Goal: Task Accomplishment & Management: Use online tool/utility

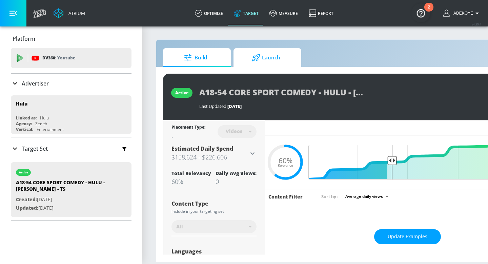
click at [270, 54] on span "Launch" at bounding box center [266, 58] width 52 height 16
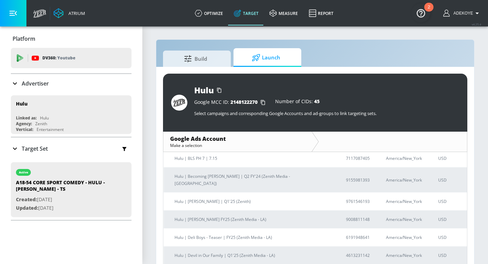
scroll to position [429, 0]
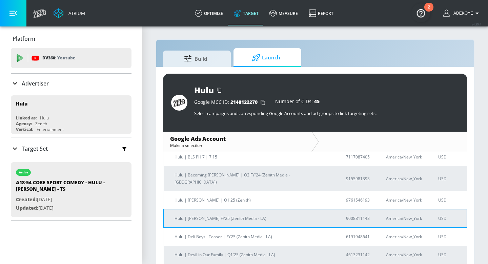
click at [238, 215] on p "Hulu | [PERSON_NAME] FY25 (Zenith Media - LA)" at bounding box center [252, 218] width 155 height 7
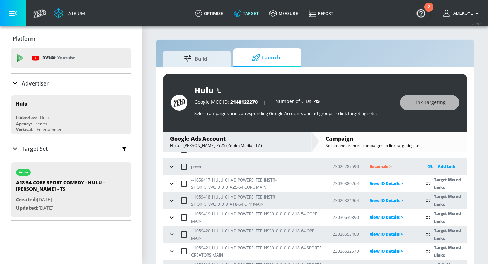
scroll to position [52, 0]
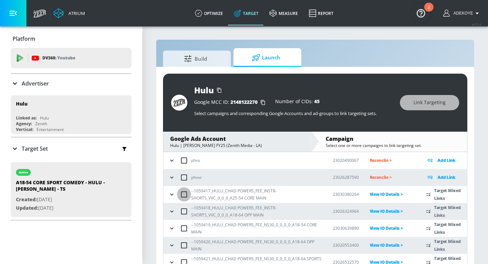
click at [186, 192] on input "checkbox" at bounding box center [184, 194] width 14 height 14
checkbox input "true"
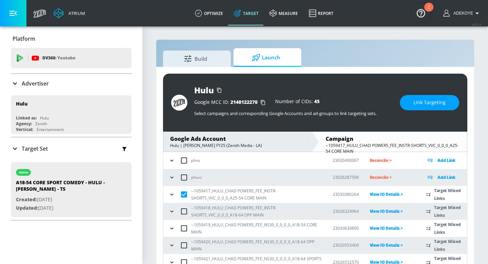
click at [183, 209] on input "checkbox" at bounding box center [184, 211] width 14 height 14
checkbox input "true"
click at [184, 230] on input "checkbox" at bounding box center [184, 228] width 14 height 14
checkbox input "true"
click at [185, 245] on input "checkbox" at bounding box center [184, 245] width 14 height 14
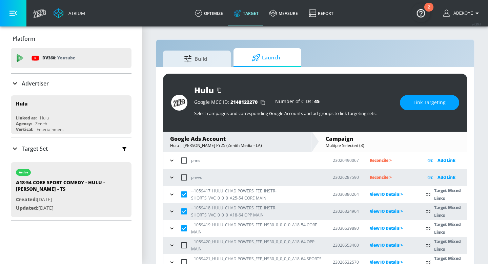
checkbox input "true"
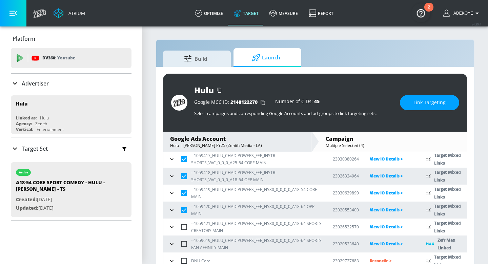
scroll to position [88, 0]
click at [185, 227] on input "checkbox" at bounding box center [184, 226] width 14 height 14
checkbox input "true"
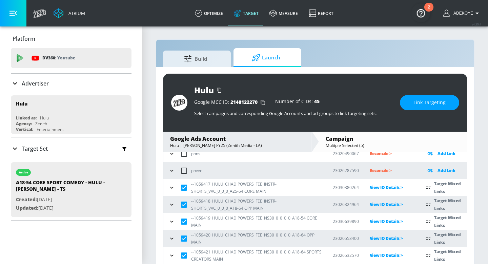
scroll to position [58, 0]
click at [172, 187] on icon "button" at bounding box center [172, 188] width 7 height 7
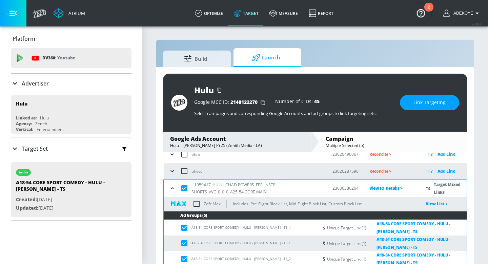
click at [197, 203] on input "checkbox" at bounding box center [197, 204] width 14 height 14
checkbox input "true"
click at [184, 188] on input "checkbox" at bounding box center [184, 188] width 14 height 14
checkbox input "false"
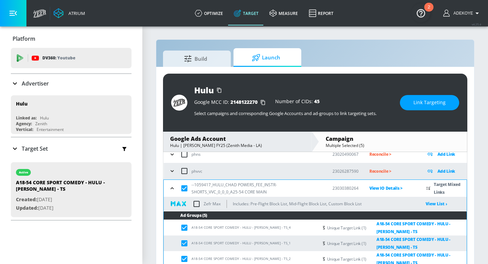
checkbox input "false"
click at [185, 184] on input "checkbox" at bounding box center [184, 188] width 14 height 14
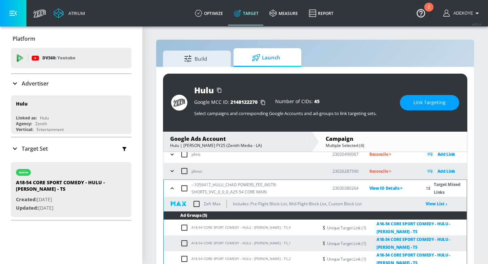
checkbox input "true"
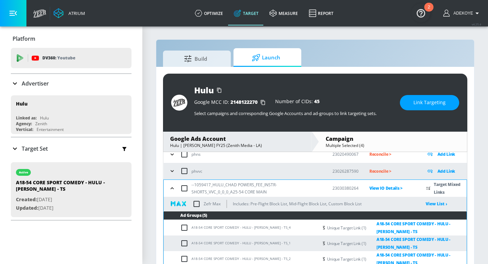
checkbox input "true"
click at [185, 187] on input "checkbox" at bounding box center [184, 188] width 14 height 14
checkbox input "false"
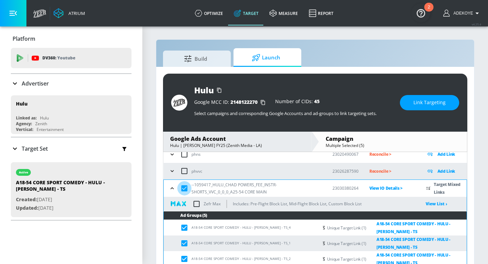
checkbox input "false"
click at [172, 184] on button "button" at bounding box center [172, 188] width 10 height 10
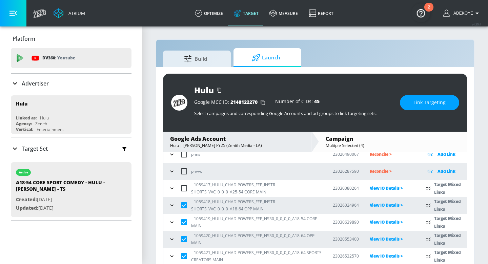
click at [171, 206] on icon "button" at bounding box center [172, 205] width 7 height 7
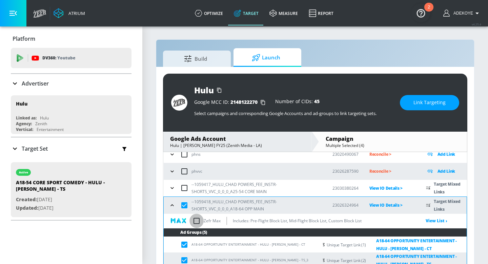
click at [198, 221] on input "checkbox" at bounding box center [197, 221] width 14 height 14
checkbox input "true"
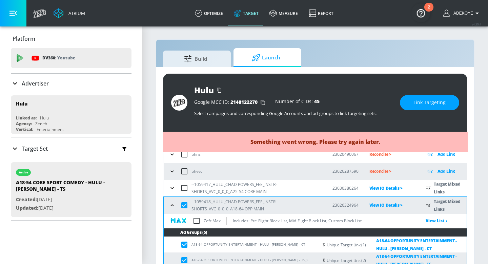
click at [174, 206] on icon "button" at bounding box center [172, 205] width 7 height 7
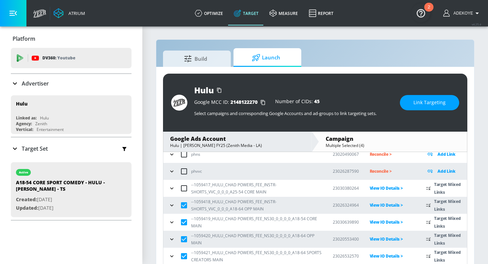
click at [185, 205] on input "checkbox" at bounding box center [184, 205] width 14 height 14
checkbox input "false"
click at [171, 219] on icon "button" at bounding box center [172, 222] width 7 height 7
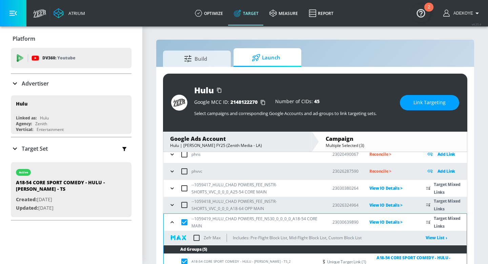
click at [198, 237] on input "checkbox" at bounding box center [197, 238] width 14 height 14
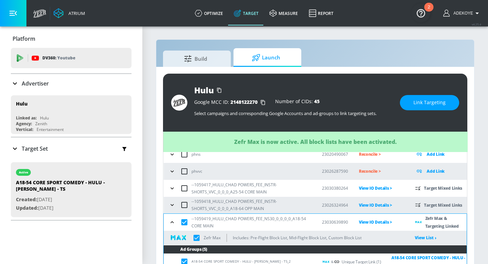
scroll to position [61, 0]
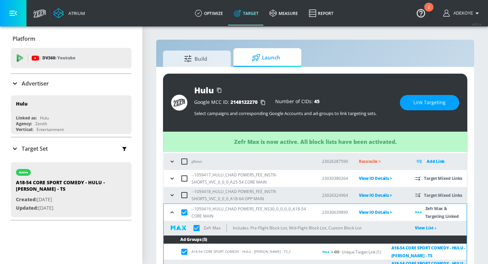
checkbox input "true"
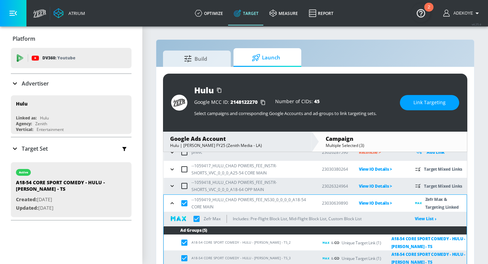
scroll to position [80, 0]
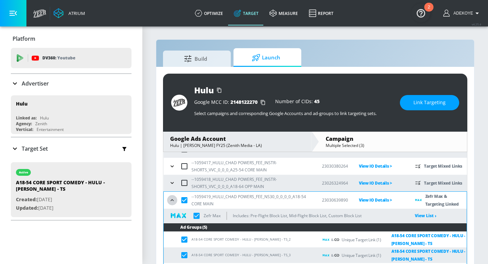
click at [174, 201] on icon "button" at bounding box center [172, 200] width 7 height 7
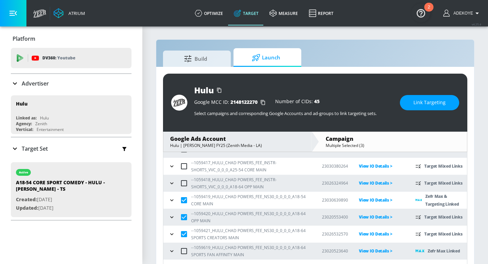
click at [173, 218] on icon "button" at bounding box center [172, 217] width 7 height 7
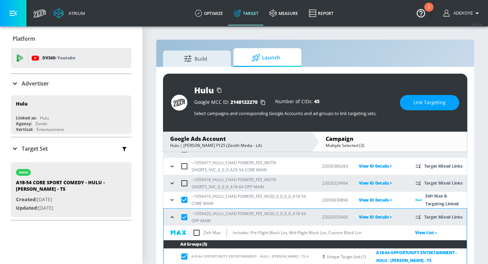
click at [197, 232] on input "checkbox" at bounding box center [197, 233] width 14 height 14
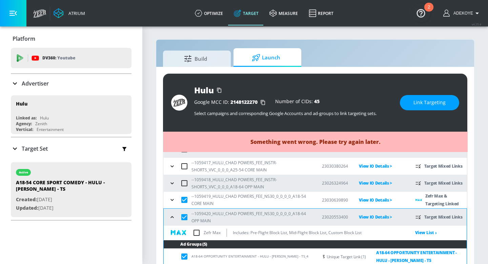
click at [197, 232] on input "checkbox" at bounding box center [197, 233] width 14 height 14
checkbox input "false"
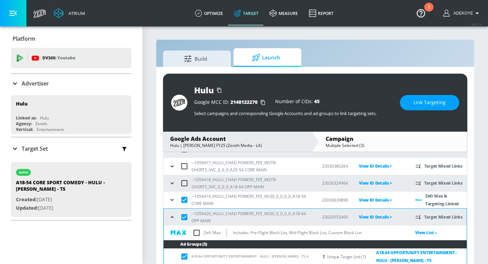
click at [173, 217] on icon "button" at bounding box center [172, 217] width 7 height 7
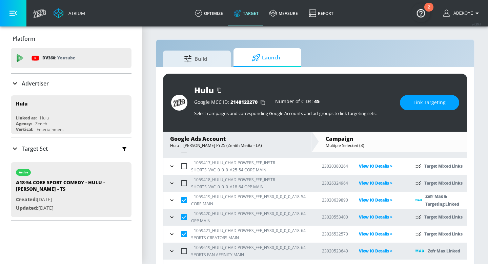
click at [173, 233] on icon "button" at bounding box center [171, 234] width 3 height 2
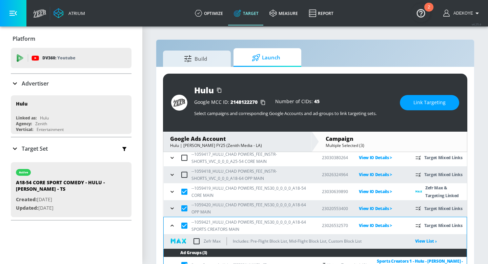
scroll to position [94, 0]
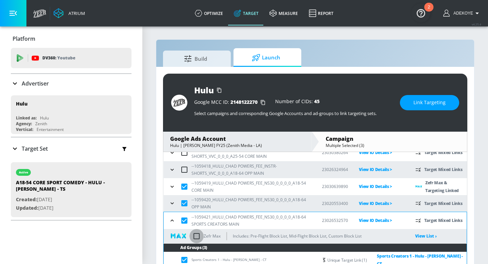
click at [199, 235] on input "checkbox" at bounding box center [197, 236] width 14 height 14
checkbox input "true"
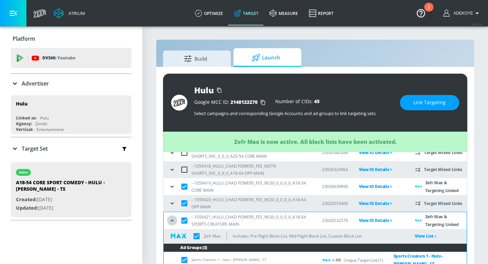
click at [175, 219] on icon "button" at bounding box center [172, 220] width 7 height 7
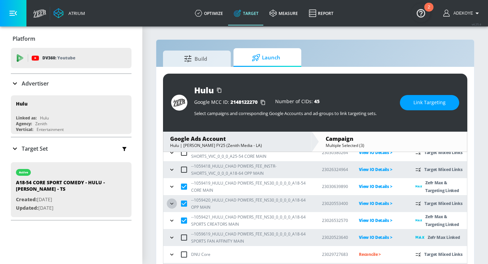
click at [173, 203] on icon "button" at bounding box center [171, 204] width 3 height 2
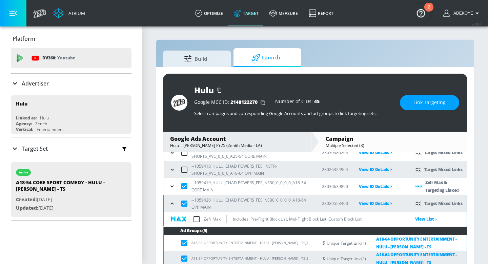
click at [198, 219] on input "checkbox" at bounding box center [197, 219] width 14 height 14
checkbox input "true"
